Goal: Task Accomplishment & Management: Use online tool/utility

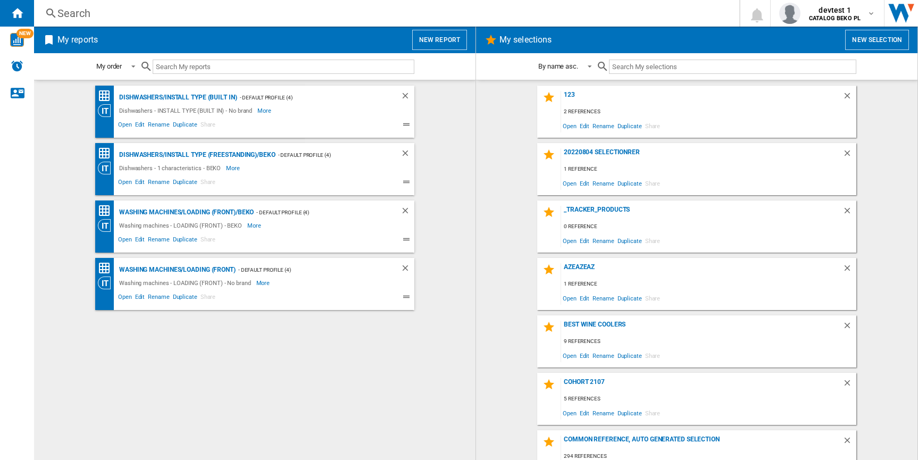
click at [477, 212] on md-content "123 2 references Open Edit Rename Duplicate Share 20220804 Selectionrer 1 refer…" at bounding box center [696, 270] width 441 height 380
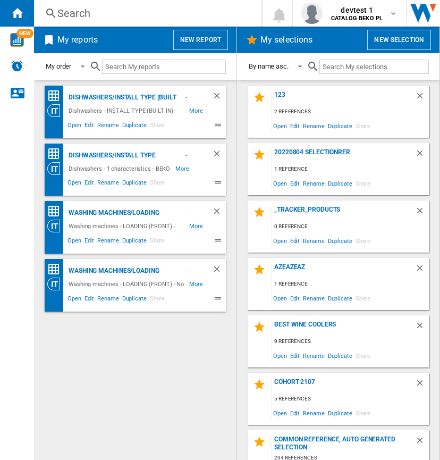
click at [220, 39] on button "New report" at bounding box center [200, 40] width 55 height 20
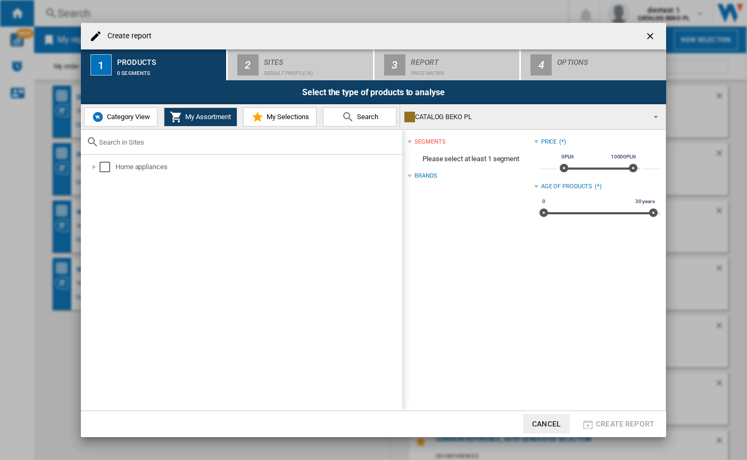
click at [125, 120] on span "Category View" at bounding box center [127, 117] width 46 height 8
